Goal: Navigation & Orientation: Find specific page/section

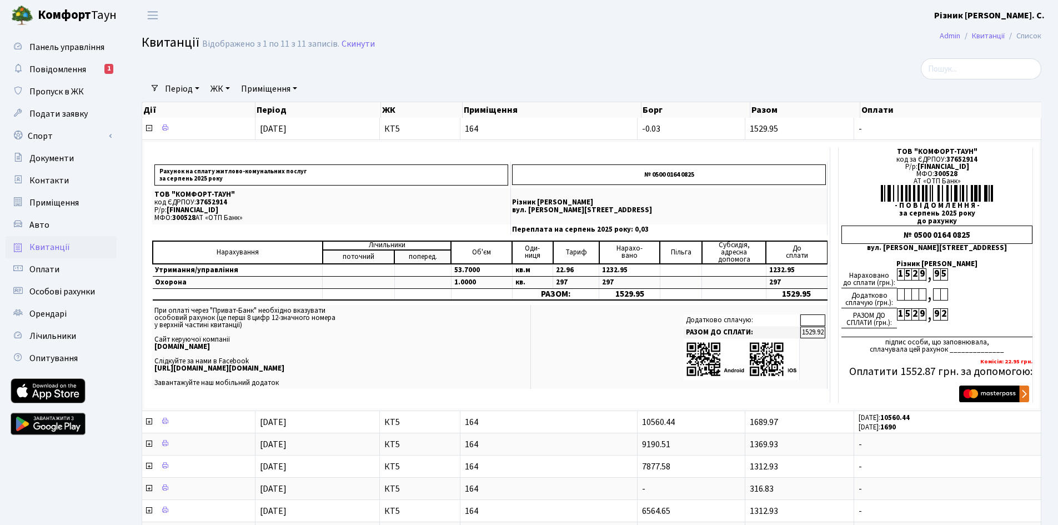
select select "25"
click at [59, 46] on span "Панель управління" at bounding box center [66, 47] width 75 height 12
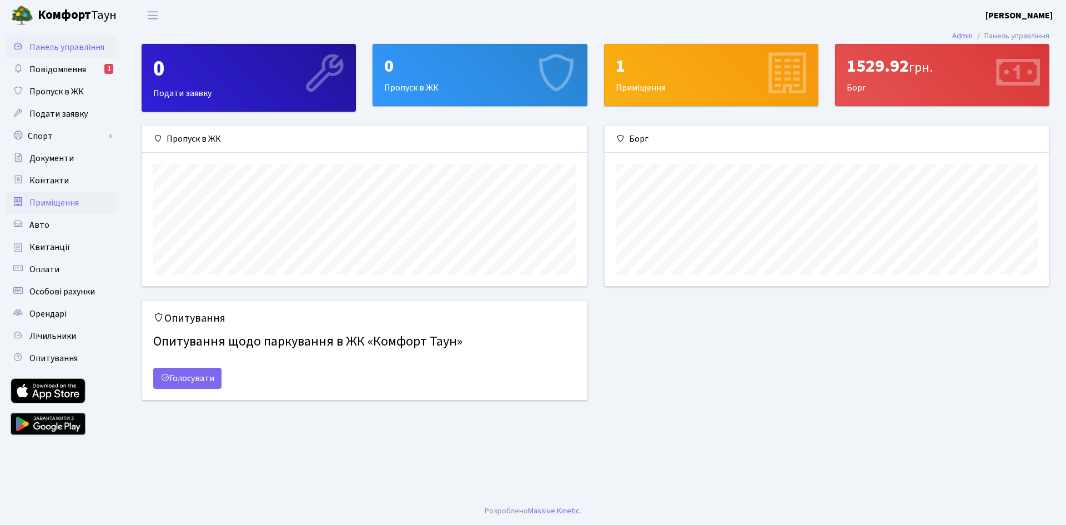
scroll to position [160, 444]
click at [895, 72] on div "1529.92 грн." at bounding box center [942, 66] width 191 height 21
